Goal: Check status: Check status

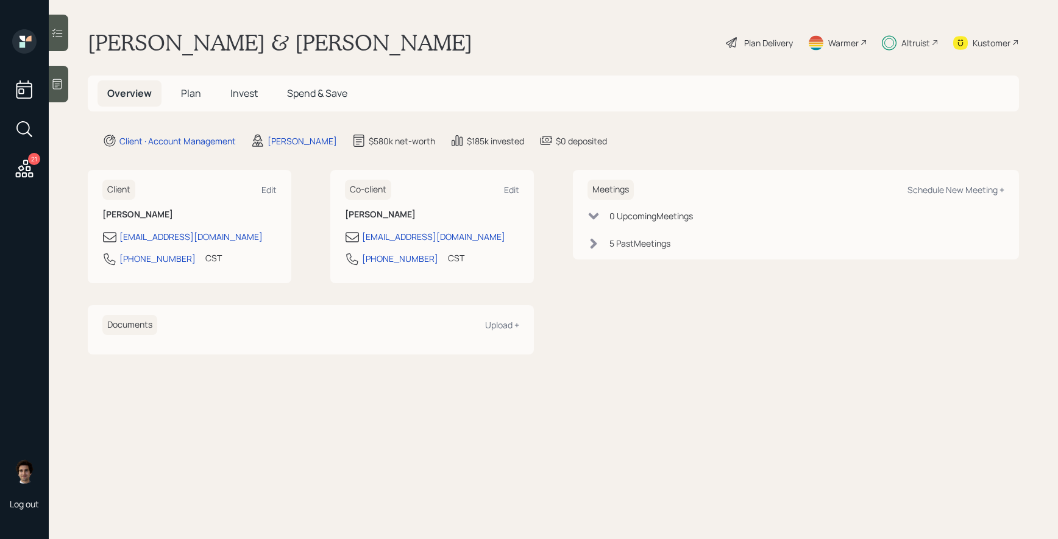
click at [243, 99] on span "Invest" at bounding box center [243, 93] width 27 height 13
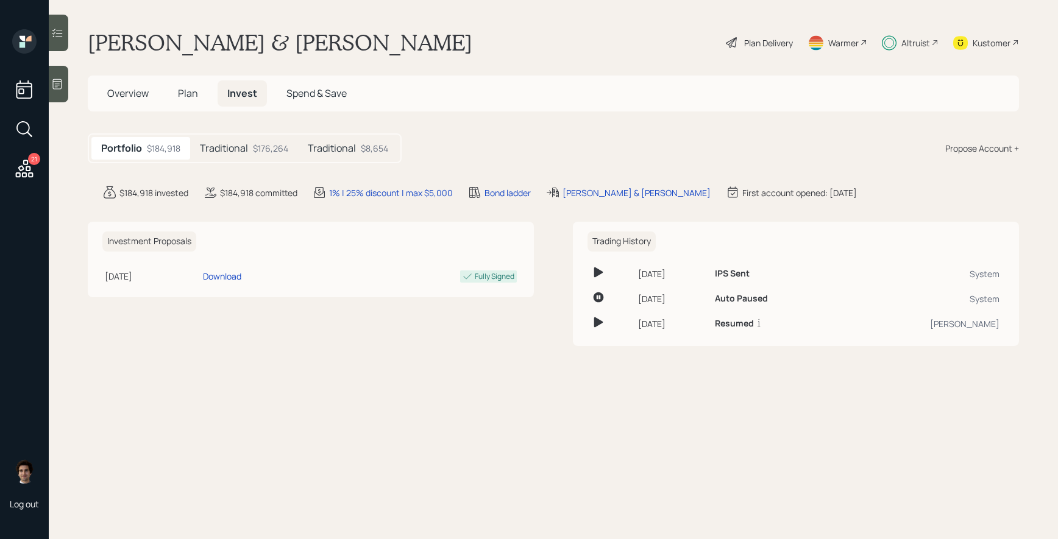
click at [269, 144] on div "$176,264" at bounding box center [270, 148] width 35 height 13
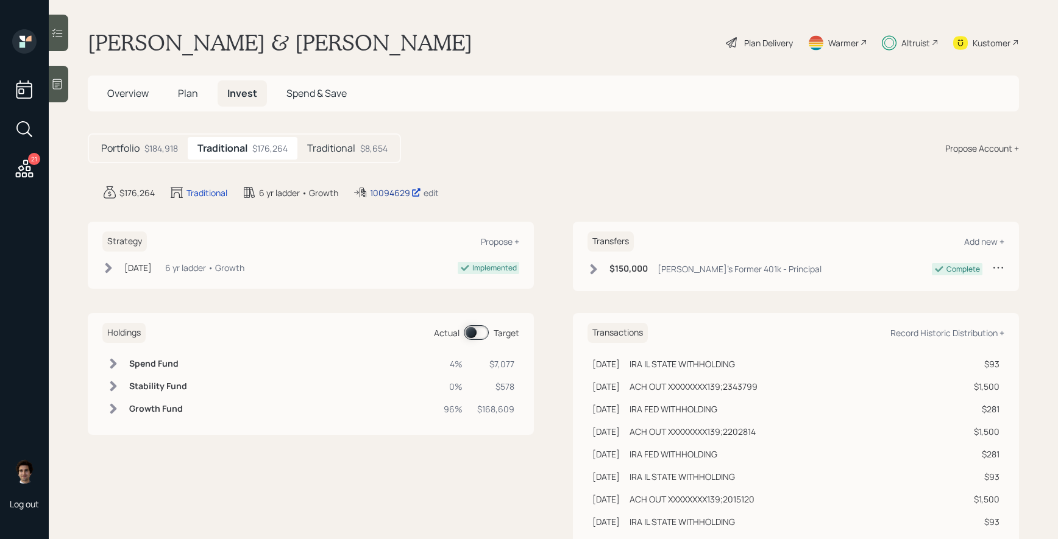
click at [383, 192] on div "10094629" at bounding box center [395, 192] width 51 height 13
